Goal: Find contact information: Find contact information

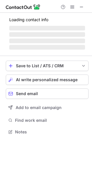
scroll to position [126, 92]
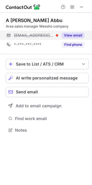
click at [69, 39] on div "View email" at bounding box center [71, 35] width 26 height 9
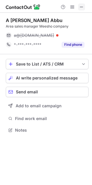
click at [84, 9] on button at bounding box center [81, 6] width 7 height 7
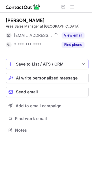
scroll to position [126, 92]
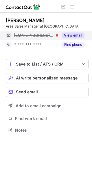
click at [68, 38] on button "View email" at bounding box center [73, 35] width 23 height 6
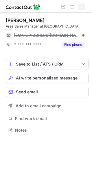
click at [82, 7] on span at bounding box center [81, 7] width 5 height 5
